Goal: Information Seeking & Learning: Learn about a topic

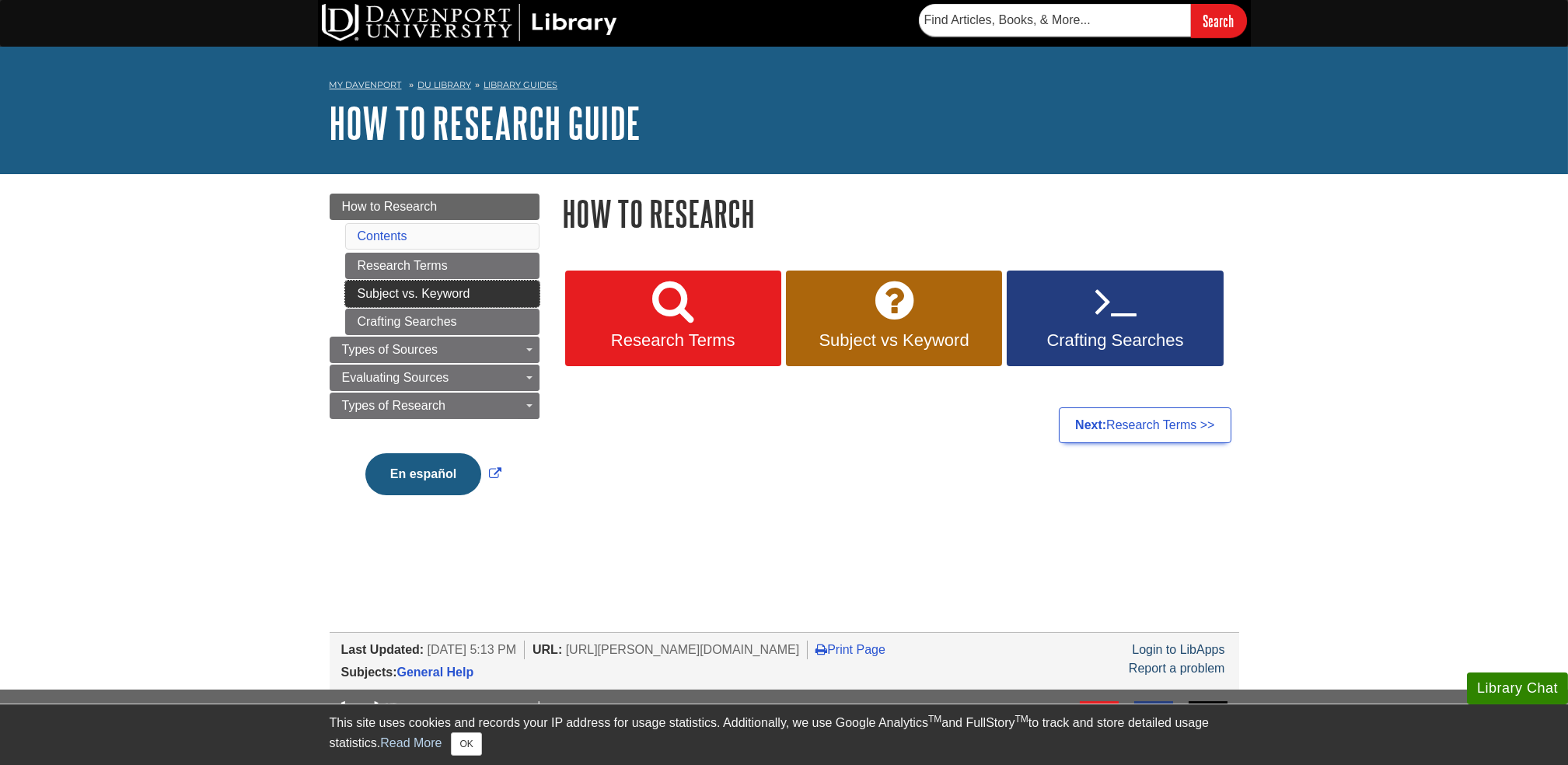
click at [471, 299] on link "Subject vs. Keyword" at bounding box center [442, 293] width 194 height 26
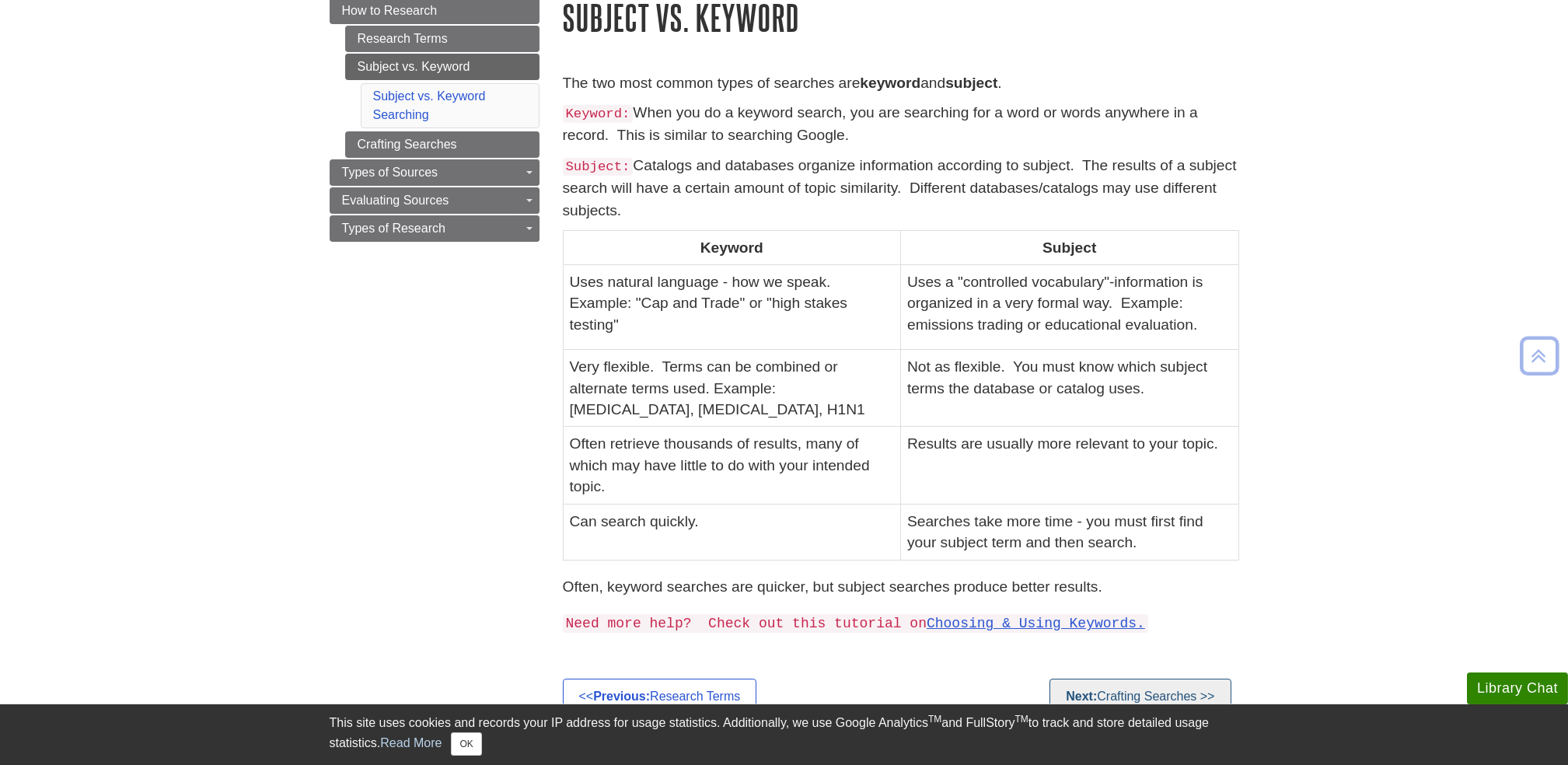
scroll to position [566, 0]
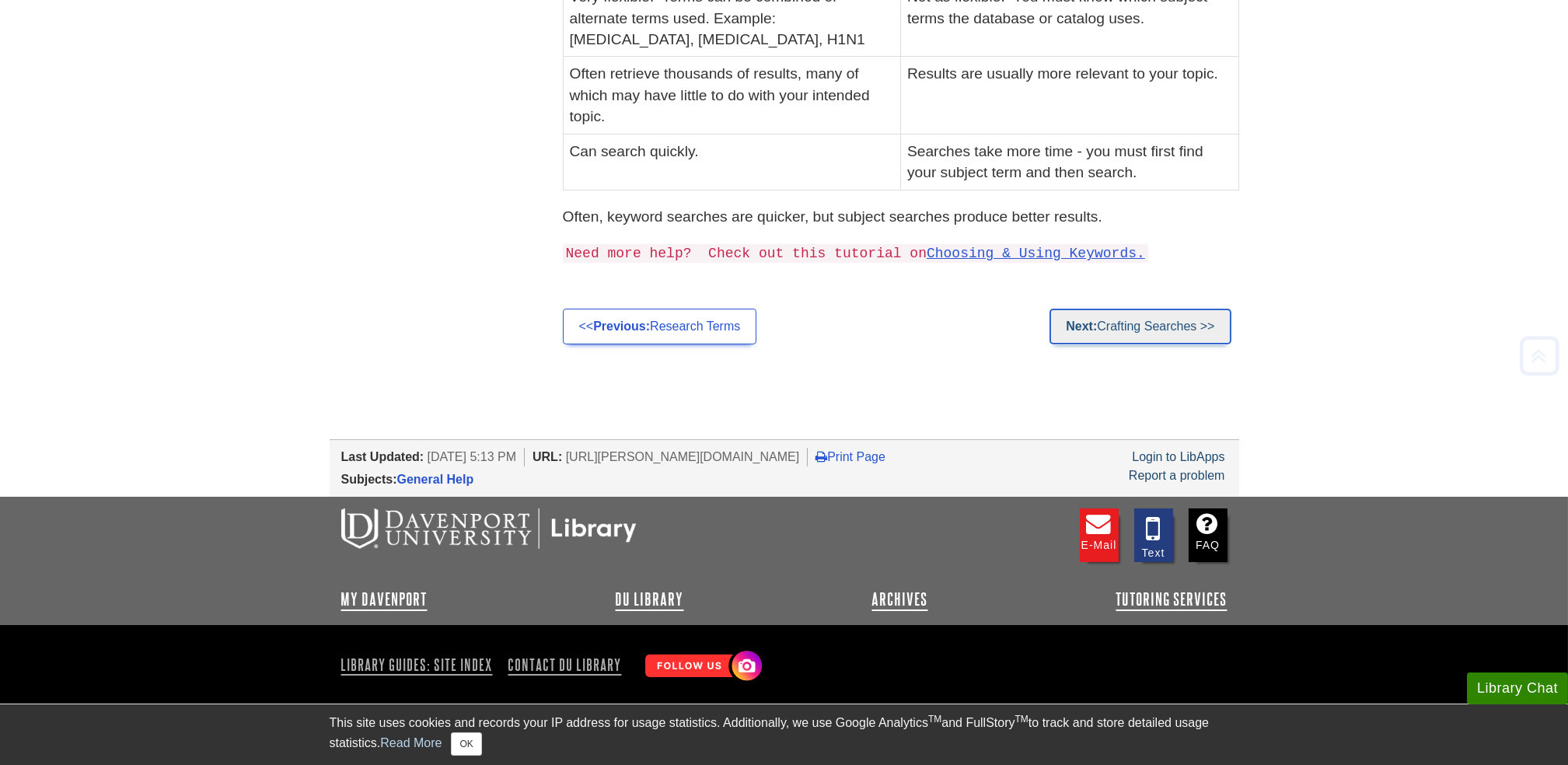
click at [1167, 324] on link "Next: Crafting Searches >>" at bounding box center [1141, 326] width 181 height 36
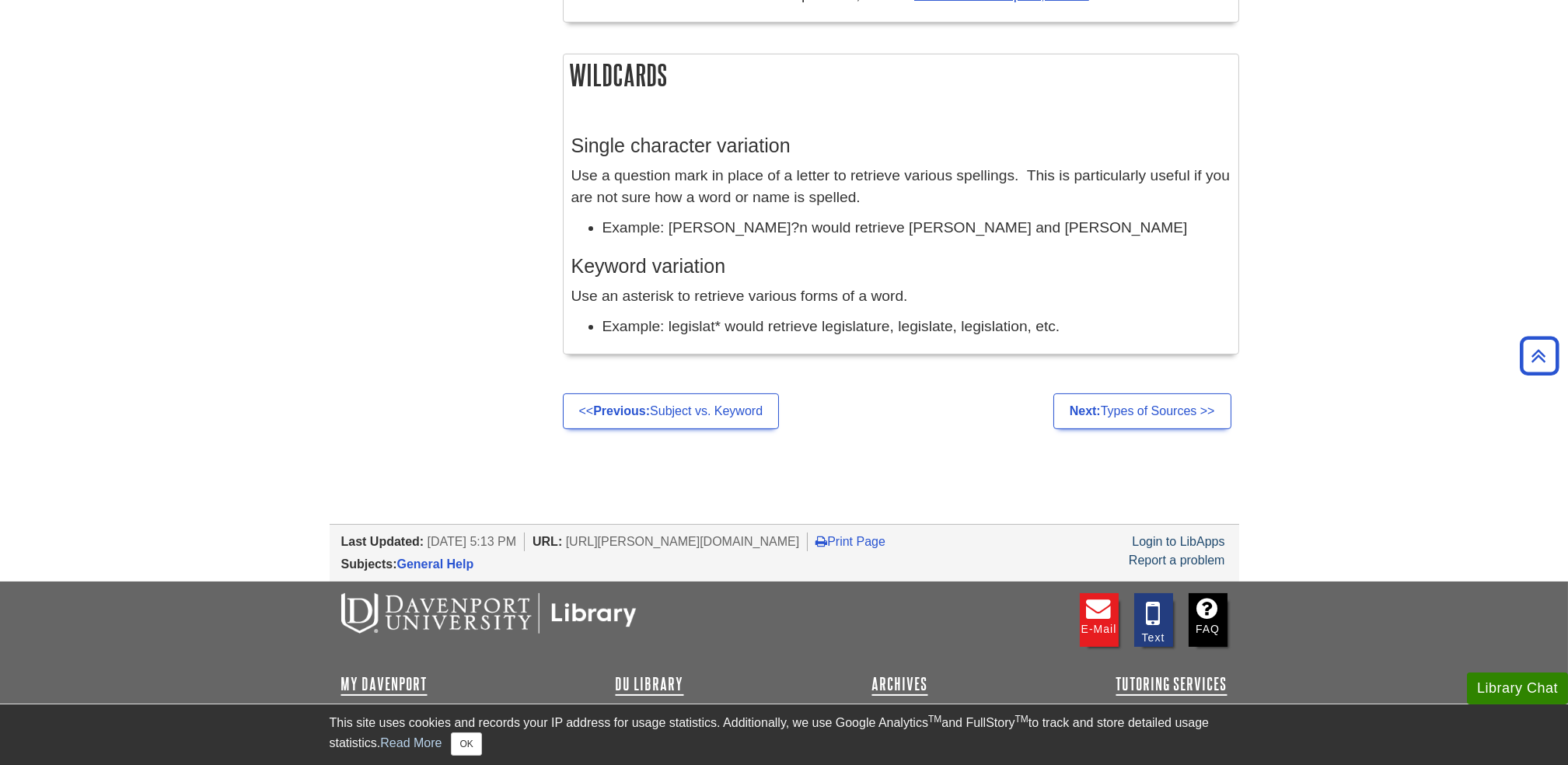
scroll to position [1437, 0]
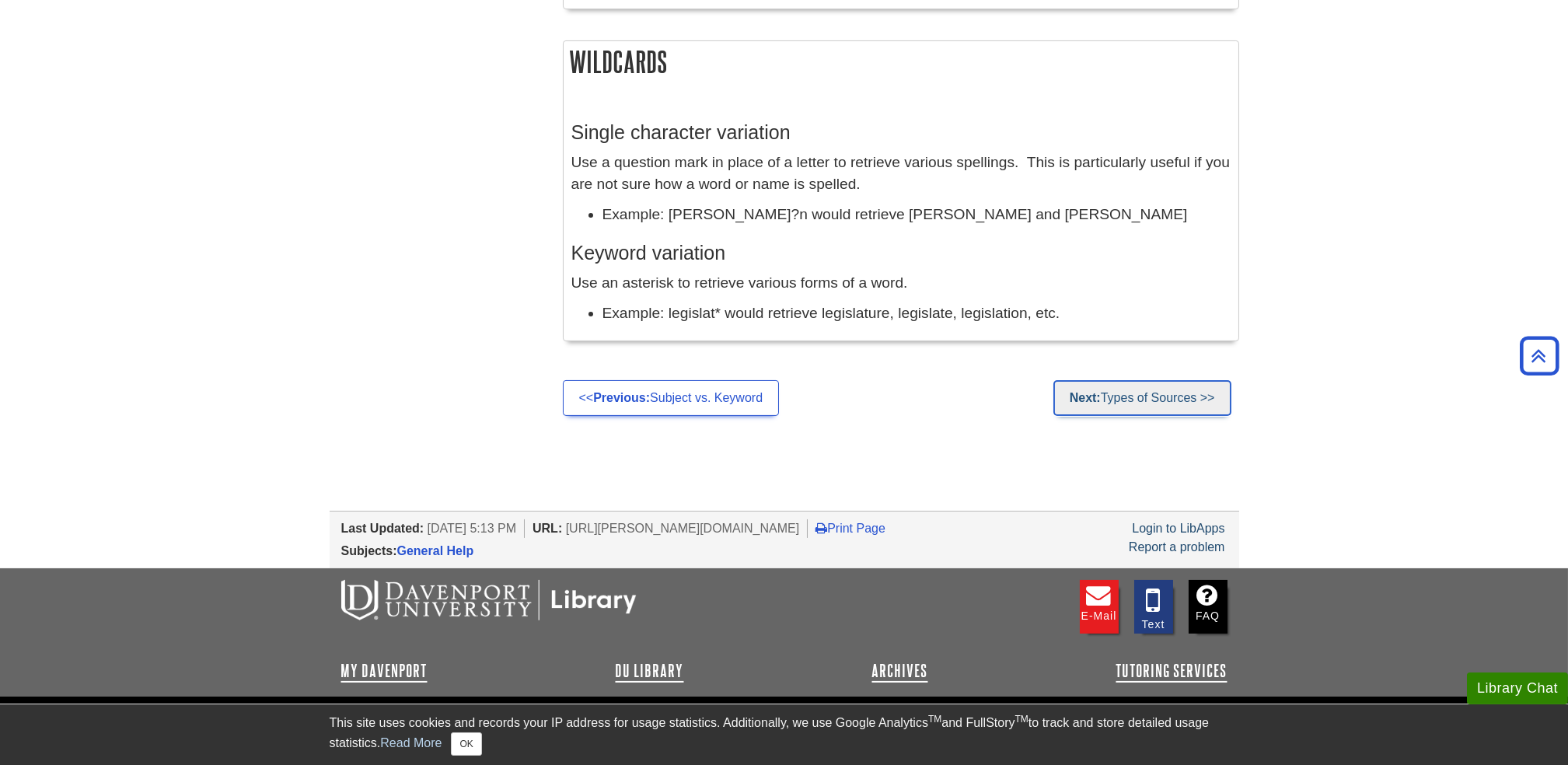
click at [1151, 387] on link "Next: Types of Sources >>" at bounding box center [1142, 397] width 179 height 36
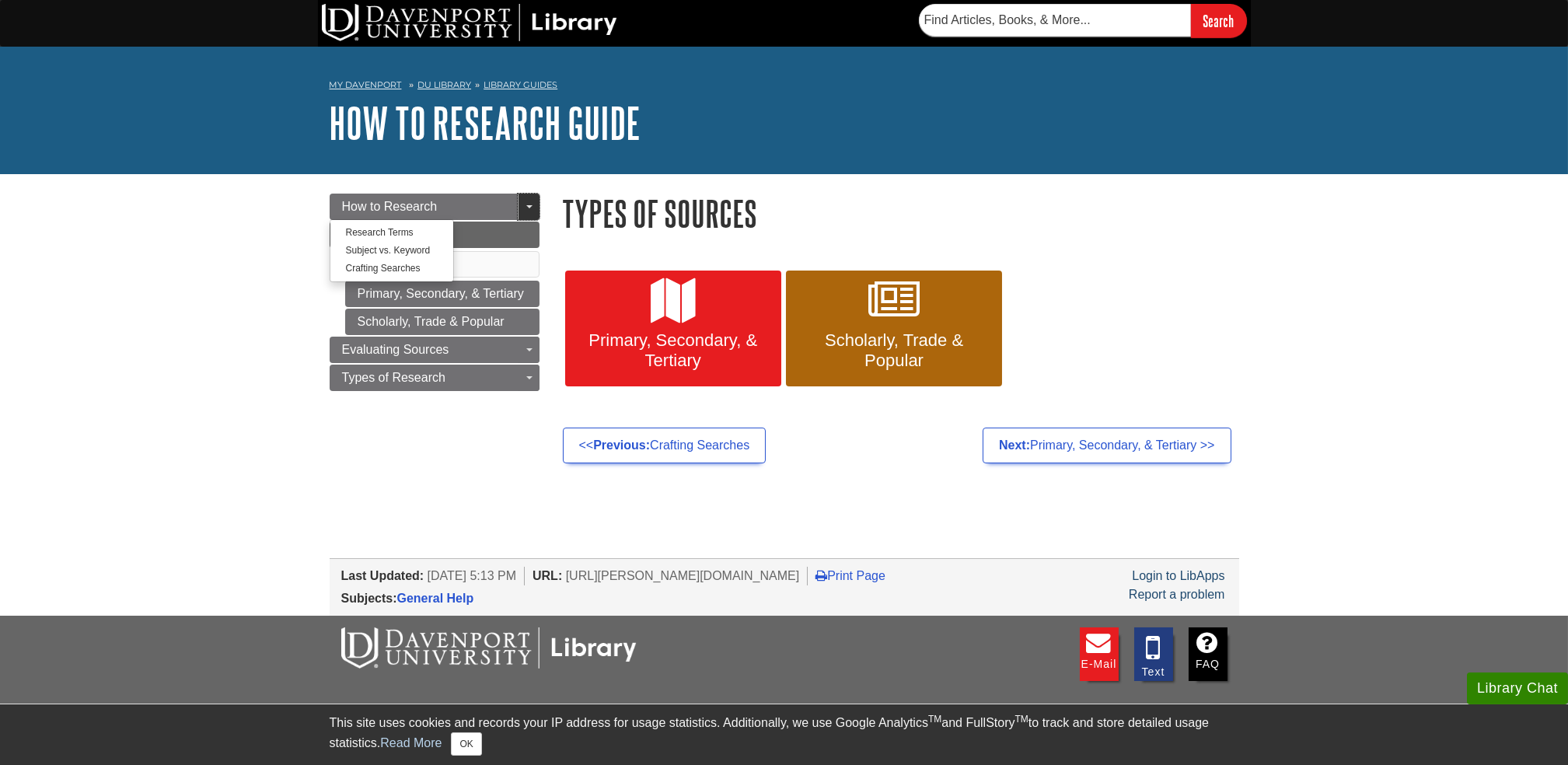
click at [538, 206] on link "Toggle Dropdown" at bounding box center [529, 206] width 22 height 26
click at [531, 206] on span "Guide Page Menu" at bounding box center [530, 206] width 6 height 3
click at [500, 234] on link "Types of Sources" at bounding box center [435, 234] width 210 height 26
click at [488, 208] on link "How to Research" at bounding box center [435, 206] width 210 height 26
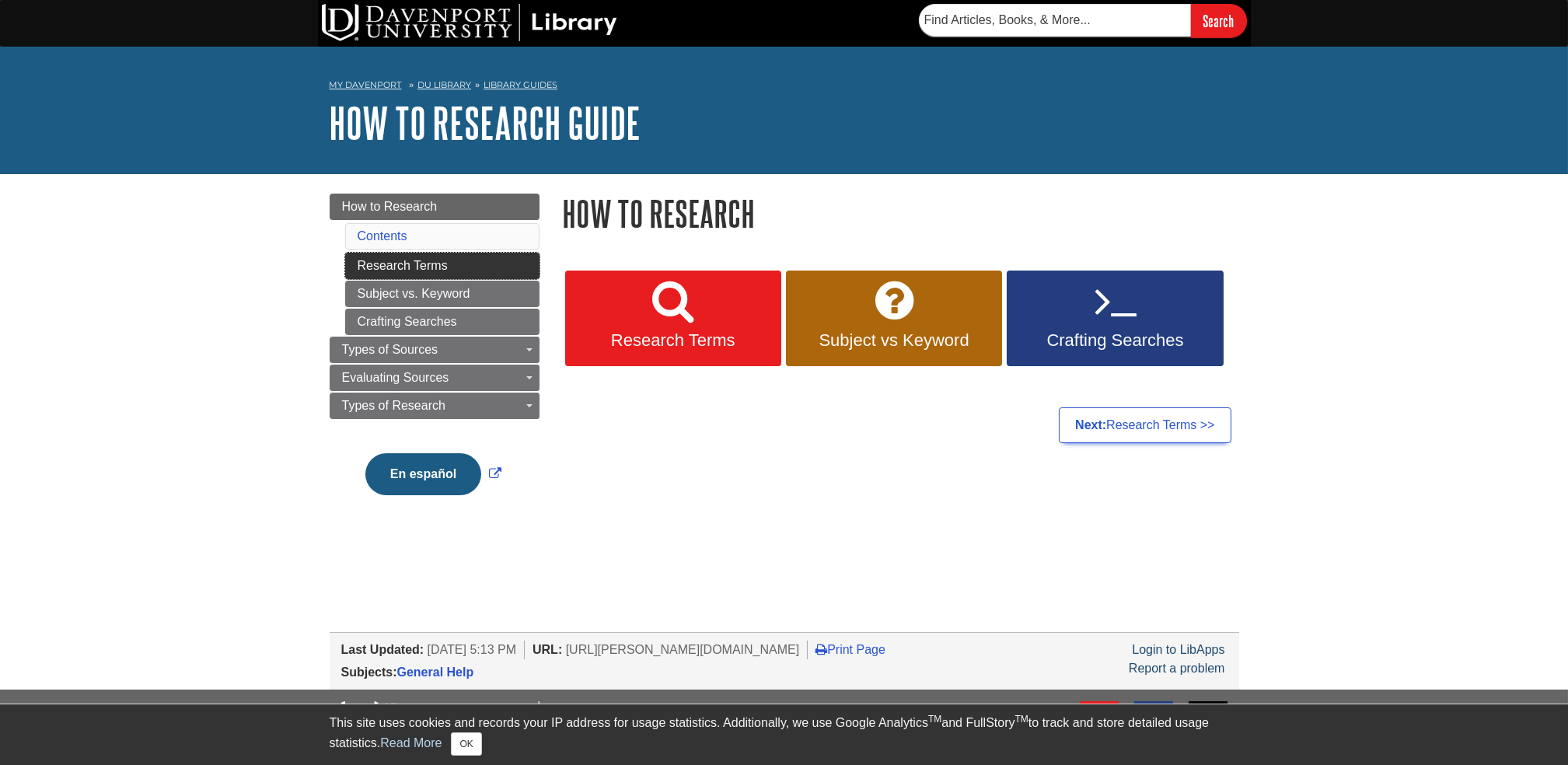
click at [490, 260] on link "Research Terms" at bounding box center [442, 265] width 194 height 26
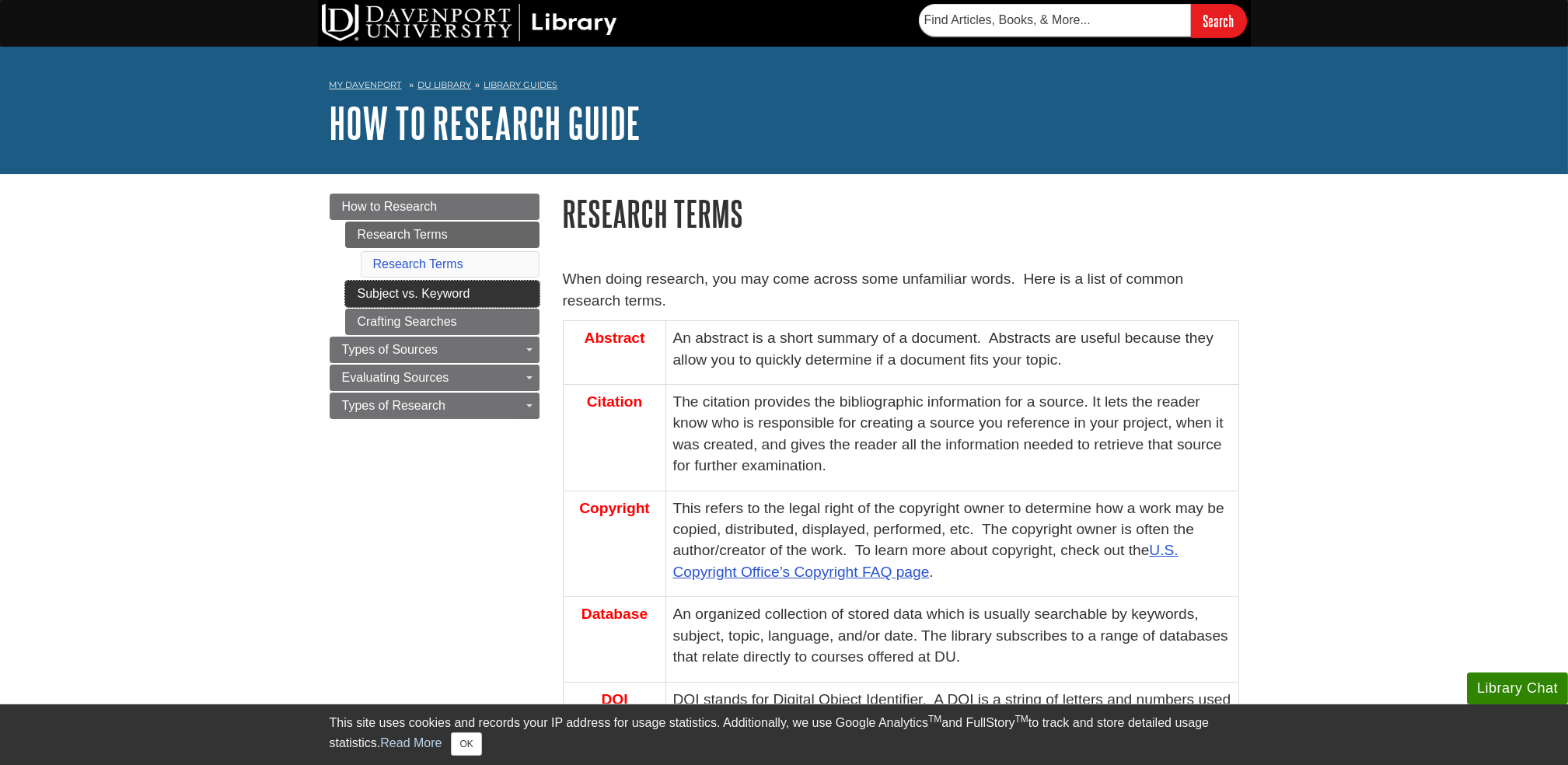
click at [465, 289] on link "Subject vs. Keyword" at bounding box center [442, 293] width 194 height 26
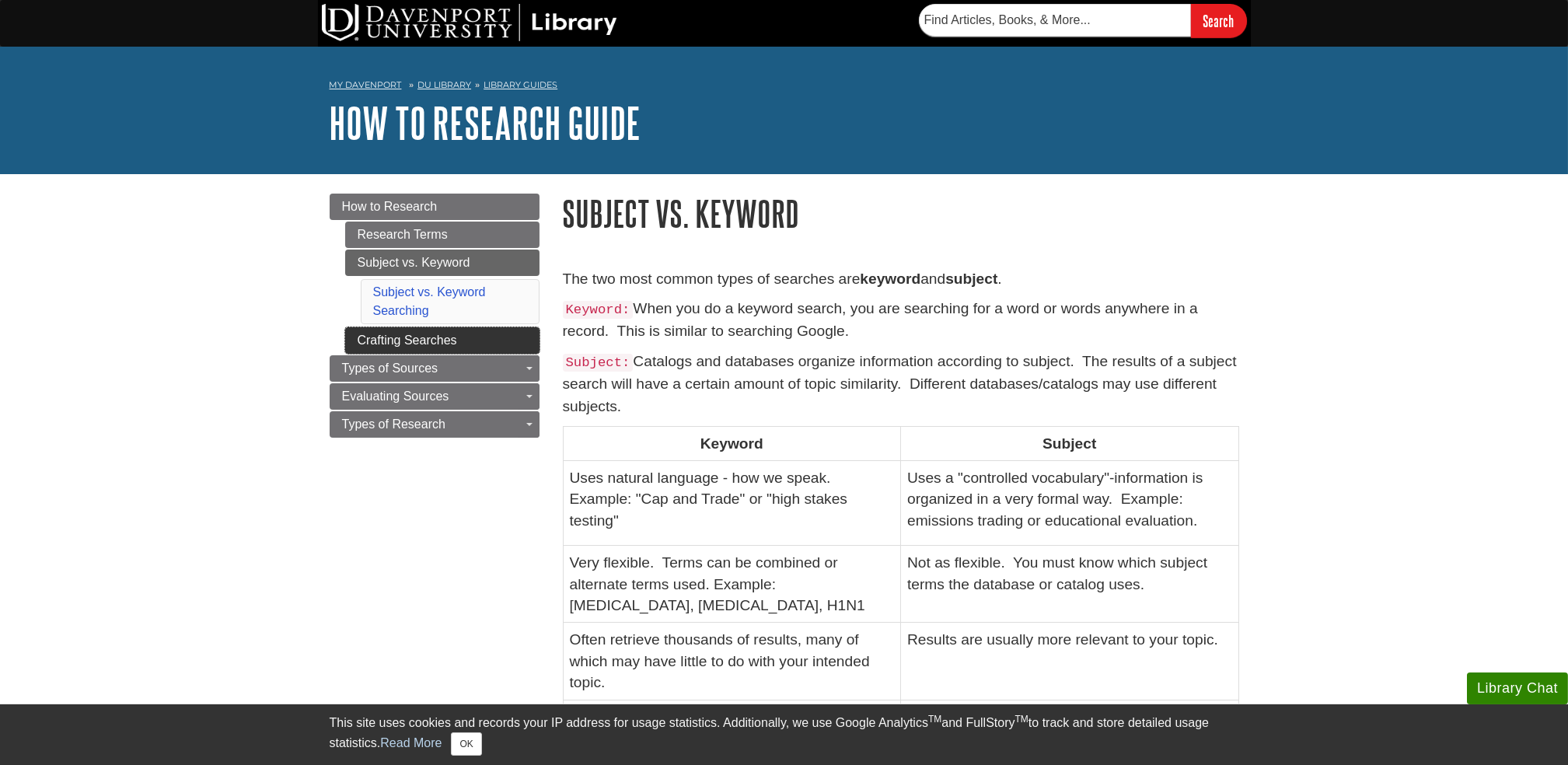
click at [507, 346] on link "Crafting Searches" at bounding box center [442, 340] width 194 height 26
